Goal: Find specific page/section: Find specific page/section

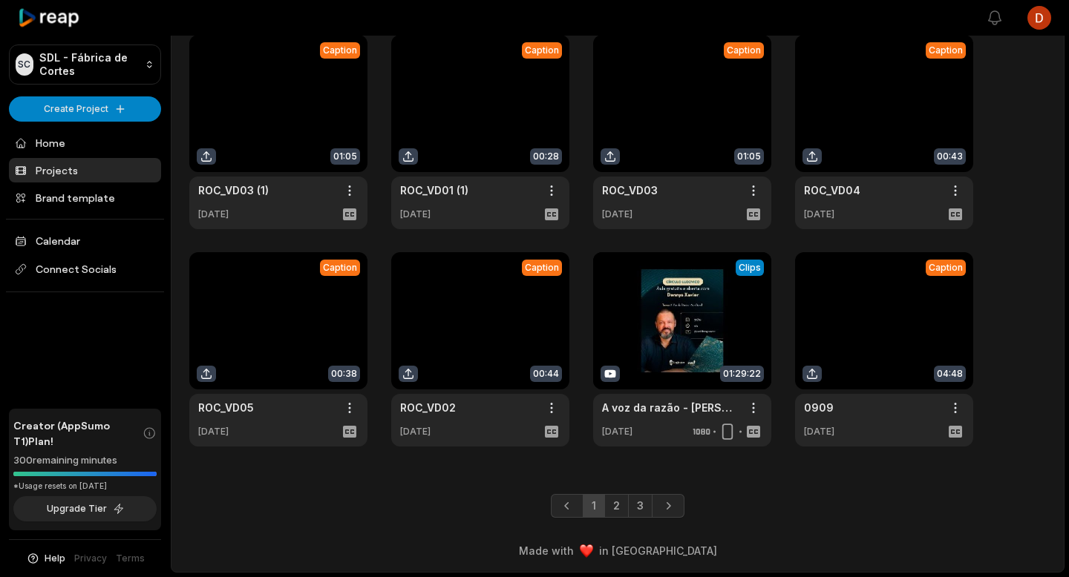
scroll to position [287, 0]
click at [641, 321] on link at bounding box center [682, 349] width 178 height 194
